Goal: Transaction & Acquisition: Purchase product/service

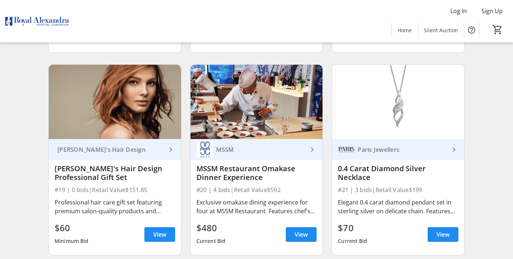
scroll to position [1263, 0]
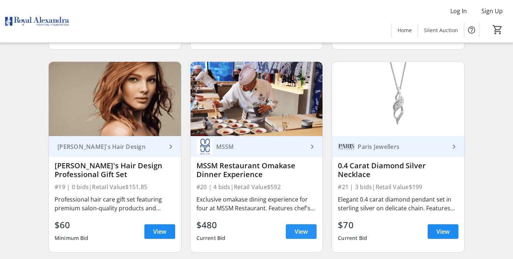
click at [307, 233] on span "View" at bounding box center [300, 231] width 13 height 9
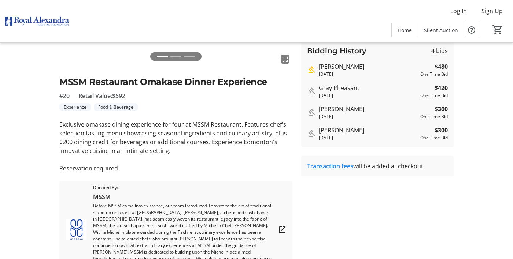
scroll to position [139, 0]
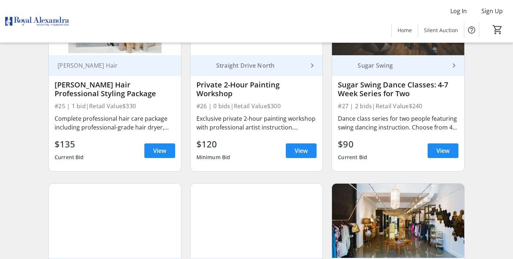
scroll to position [1750, 0]
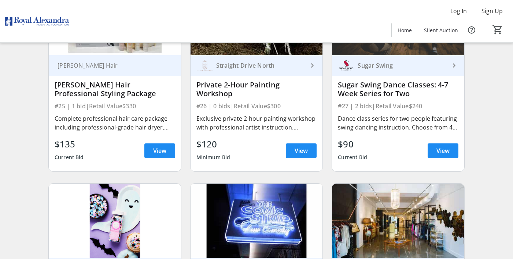
click at [444, 128] on div "Dance class series for two people featuring swing dancing instruction. Choose f…" at bounding box center [398, 123] width 121 height 18
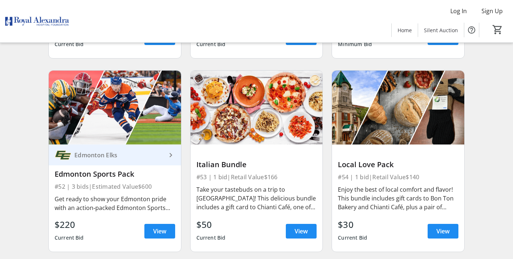
scroll to position [3488, 0]
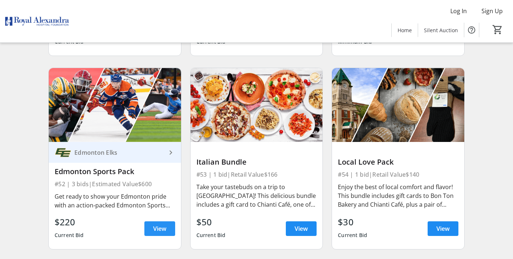
click at [160, 229] on span "View" at bounding box center [159, 229] width 13 height 9
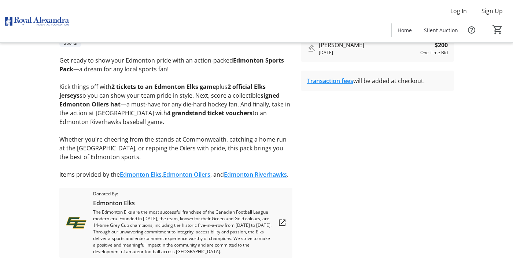
scroll to position [198, 0]
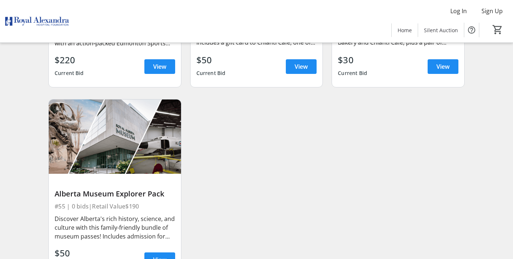
scroll to position [3659, 0]
